Goal: Find specific page/section: Find specific page/section

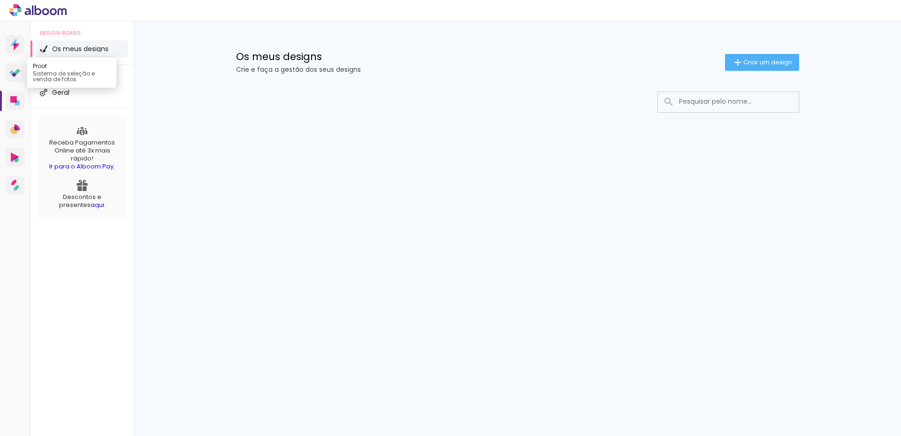
click at [15, 66] on link "Proof Sistema de seleção e venda de fotos" at bounding box center [15, 72] width 19 height 19
